Goal: Transaction & Acquisition: Book appointment/travel/reservation

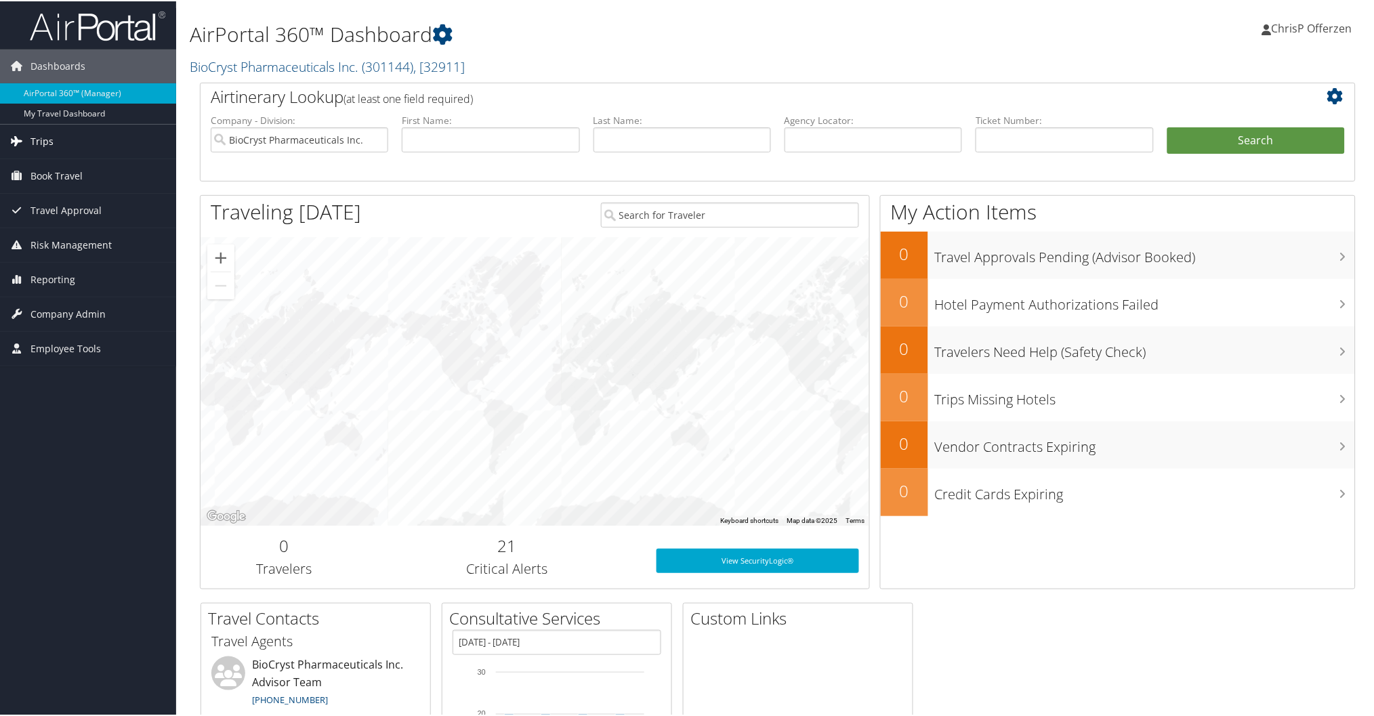
click at [38, 140] on span "Trips" at bounding box center [41, 140] width 23 height 34
click at [50, 273] on span "Book Travel" at bounding box center [56, 277] width 52 height 34
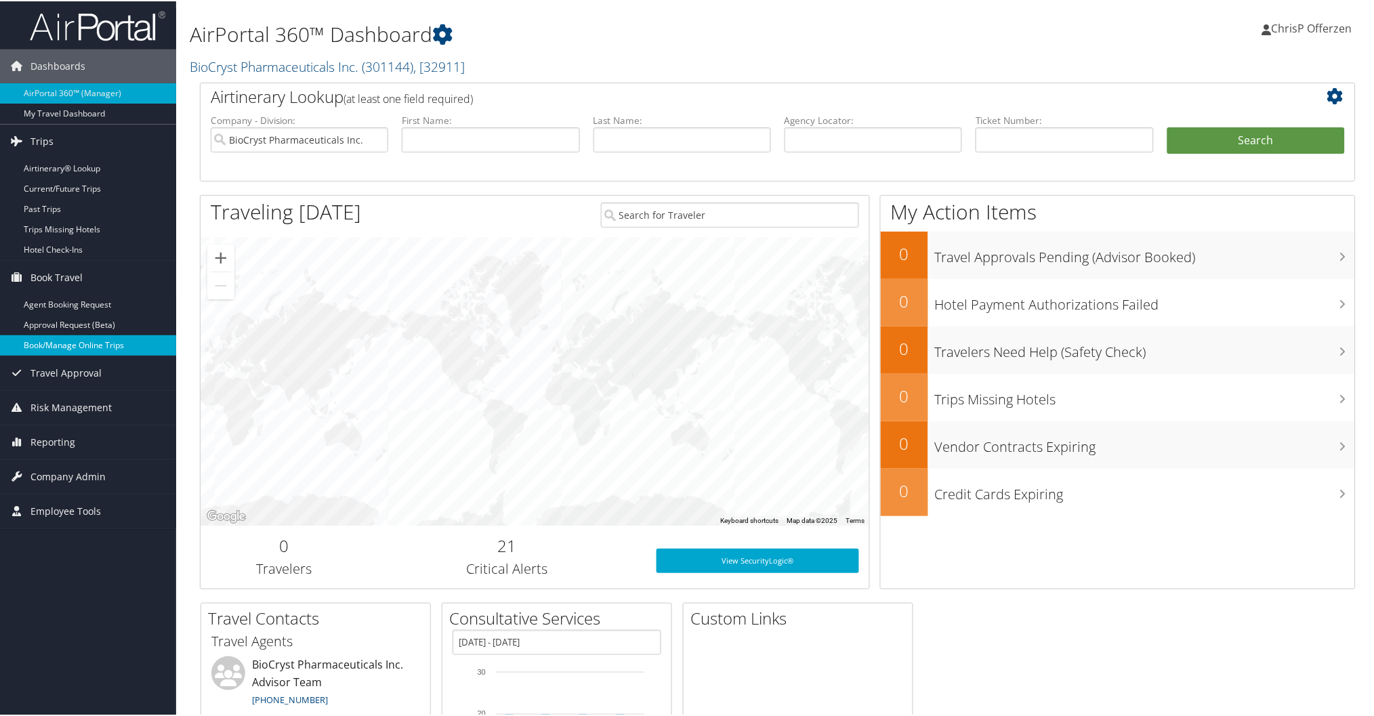
click at [63, 336] on link "Book/Manage Online Trips" at bounding box center [88, 344] width 176 height 20
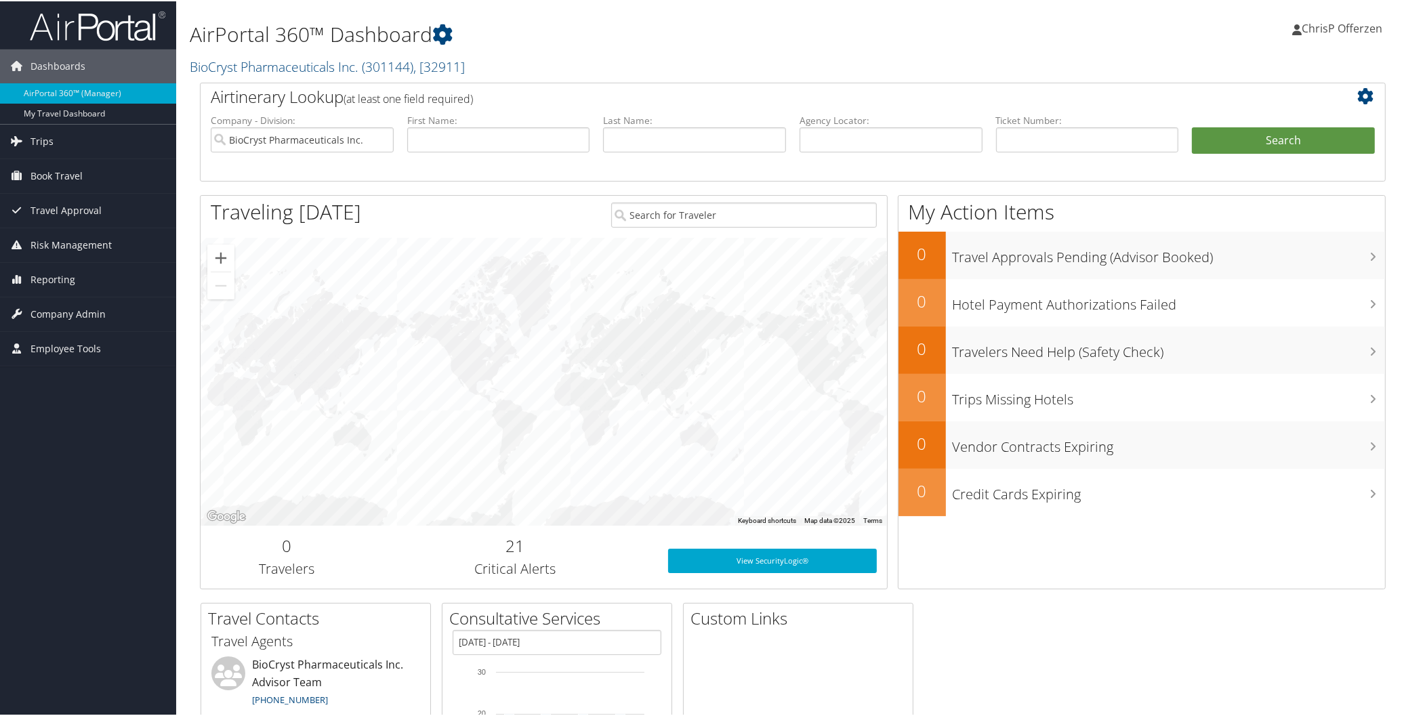
click at [671, 49] on div "AirPortal 360™ Dashboard BioCryst Pharmaceuticals Inc. ( 301144 ) , [ 32911 ] B…" at bounding box center [592, 41] width 804 height 69
click at [46, 132] on span "Trips" at bounding box center [41, 140] width 23 height 34
click at [48, 133] on span "Trips" at bounding box center [41, 140] width 23 height 34
click at [68, 274] on span "Reporting" at bounding box center [52, 279] width 45 height 34
click at [62, 300] on link "Unused Tickets" at bounding box center [88, 305] width 176 height 20
